Goal: Task Accomplishment & Management: Manage account settings

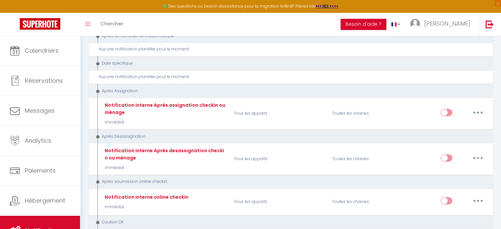
scroll to position [944, 0]
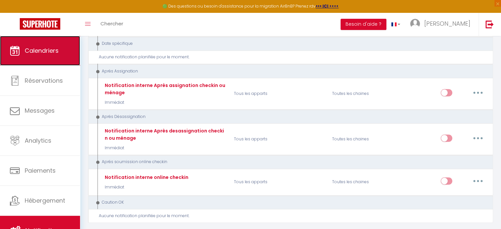
click at [38, 63] on link "Calendriers" at bounding box center [40, 51] width 80 height 30
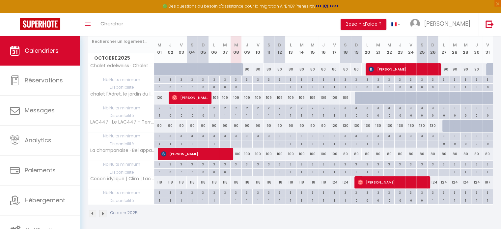
scroll to position [88, 0]
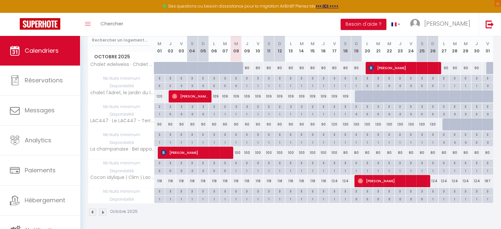
click at [236, 153] on div "100" at bounding box center [236, 153] width 11 height 12
type input "100"
type input "Mer 08 Octobre 2025"
type input "Jeu 09 Octobre 2025"
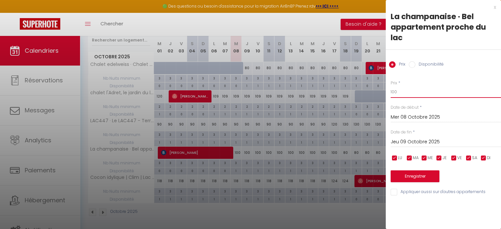
click at [398, 91] on input "100" at bounding box center [446, 92] width 110 height 12
type input "1"
type input "90"
click at [416, 178] on button "Enregistrer" at bounding box center [415, 176] width 49 height 12
